Goal: Find specific page/section: Find specific page/section

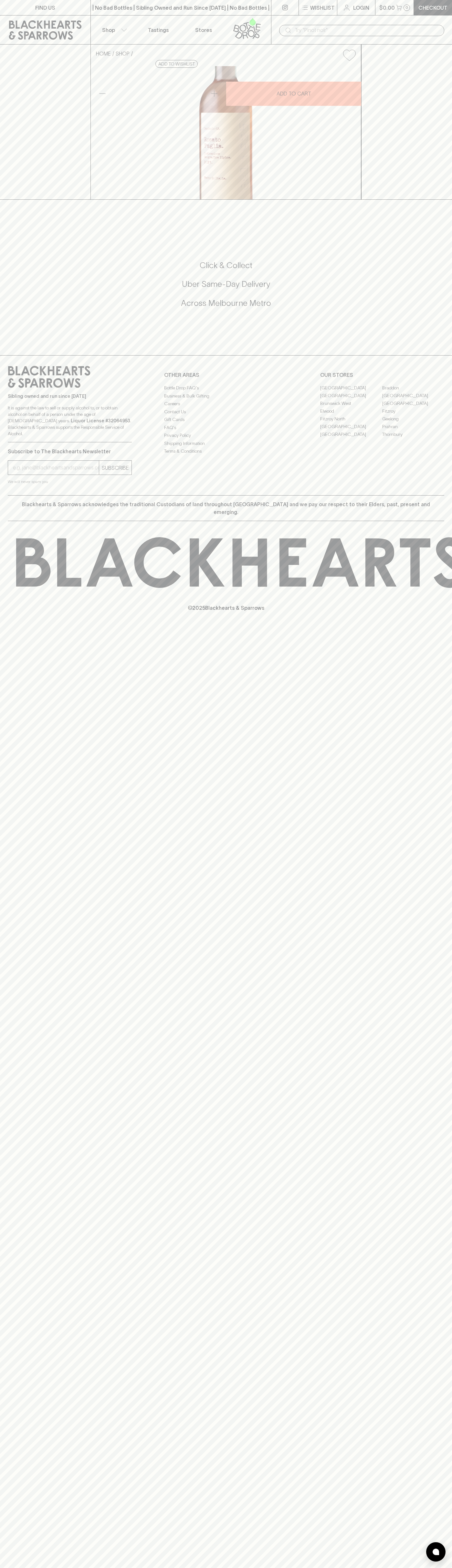
click at [202, 27] on p "Stores" at bounding box center [203, 30] width 17 height 8
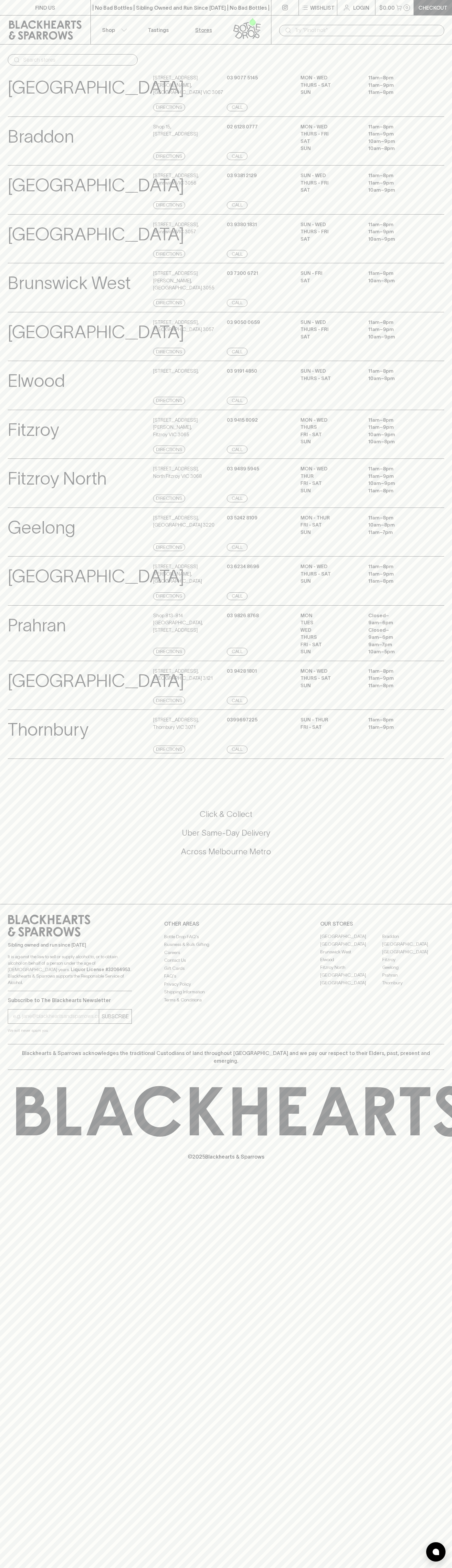
click at [423, 857] on h5 "Across Melbourne Metro" at bounding box center [226, 851] width 436 height 10
click at [259, 1567] on html "FIND US | No Bad Bottles | Sibling Owned and Run Since [DATE] | No Bad Bottles …" at bounding box center [226, 784] width 452 height 1568
click at [13, 394] on p "Elwood" at bounding box center [37, 381] width 57 height 27
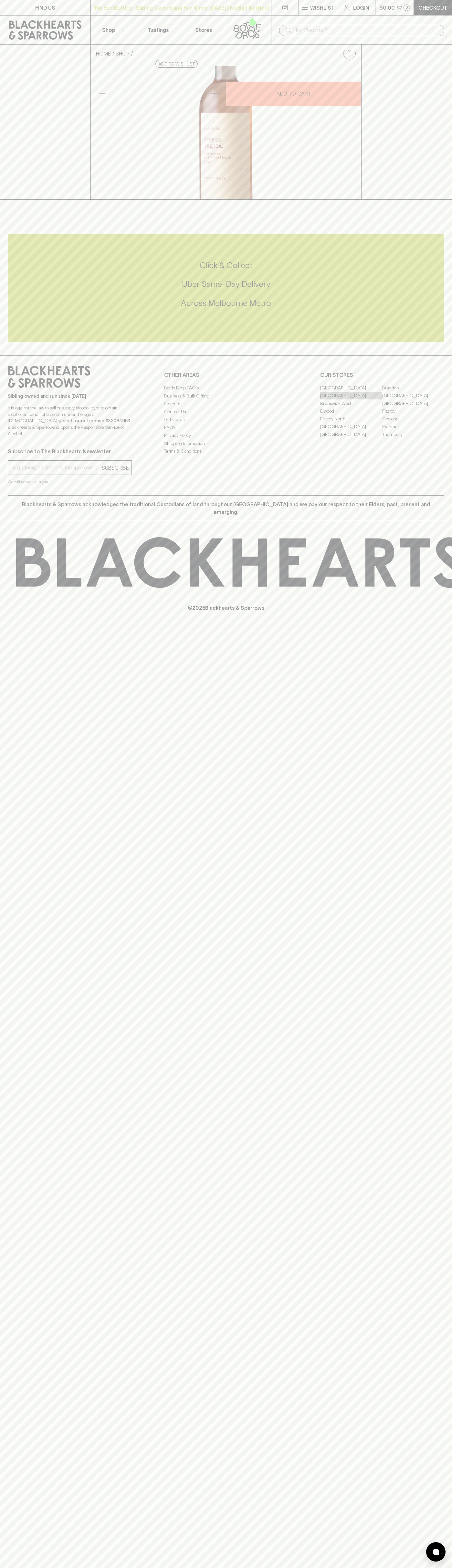
click at [351, 399] on link "[GEOGRAPHIC_DATA]" at bounding box center [351, 395] width 62 height 8
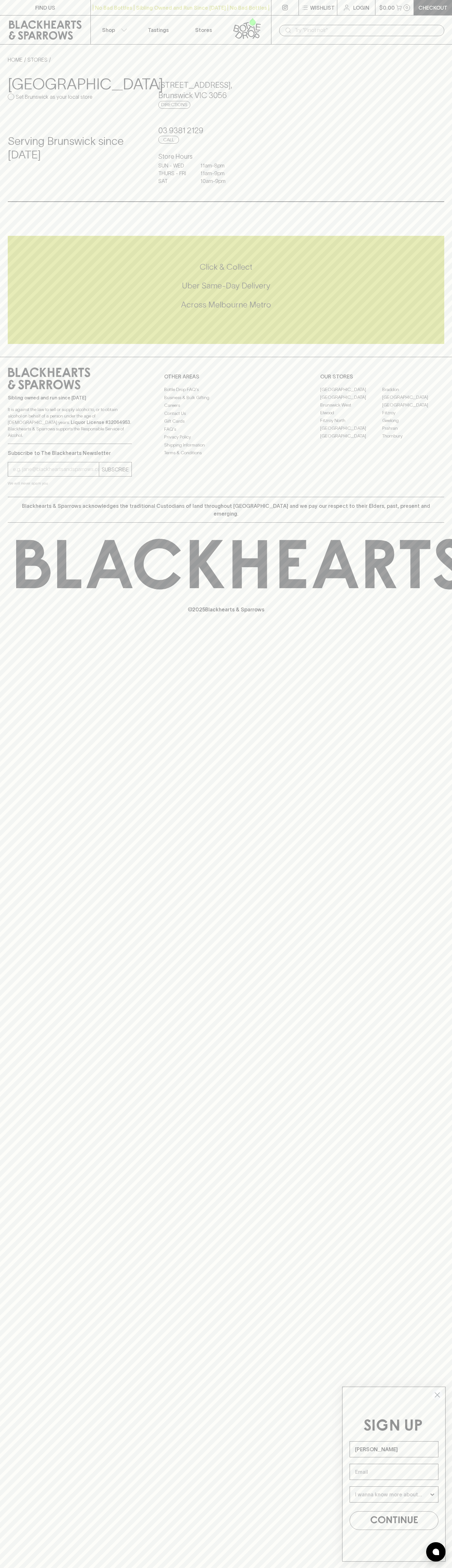
type input "John Smith"
